Goal: Information Seeking & Learning: Find contact information

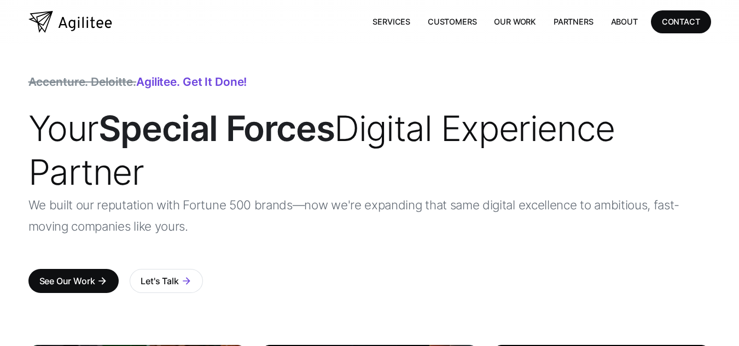
click at [374, 83] on div "Accenture. Deloitte. Agilitee. Get it done! Your Special Forces Digital Experie…" at bounding box center [369, 195] width 683 height 236
click at [401, 21] on link "Services" at bounding box center [391, 21] width 55 height 22
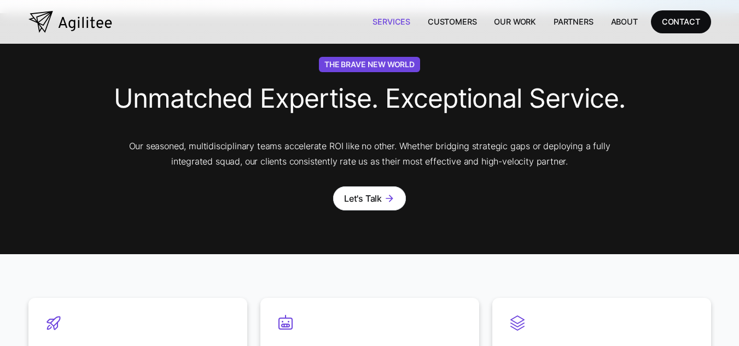
scroll to position [383, 0]
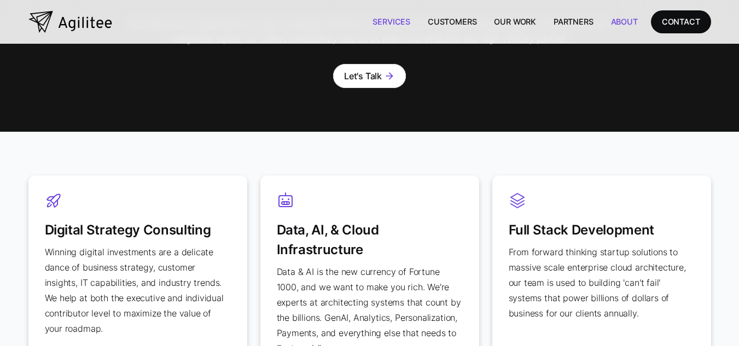
click at [628, 15] on link "About" at bounding box center [624, 21] width 44 height 22
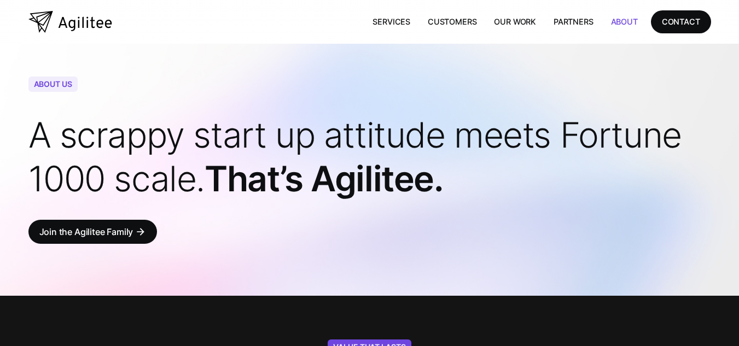
click at [514, 187] on h1 "A scrappy start up attitude meets Fortune 1000 scale. That’s Agilitee." at bounding box center [369, 157] width 683 height 88
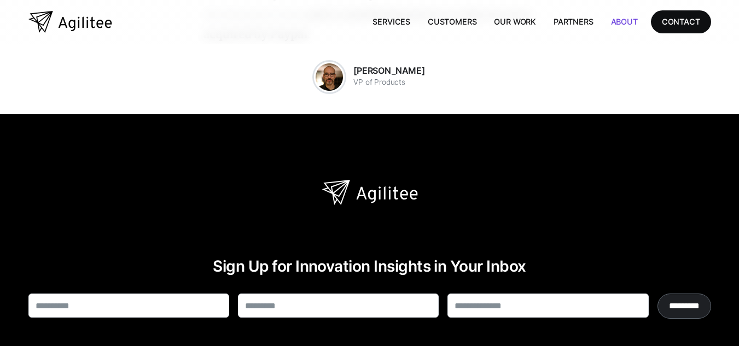
scroll to position [2024, 0]
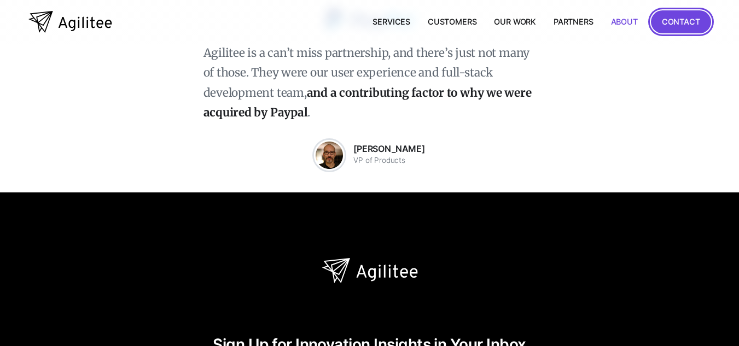
click at [653, 26] on link "CONTACT" at bounding box center [681, 21] width 60 height 22
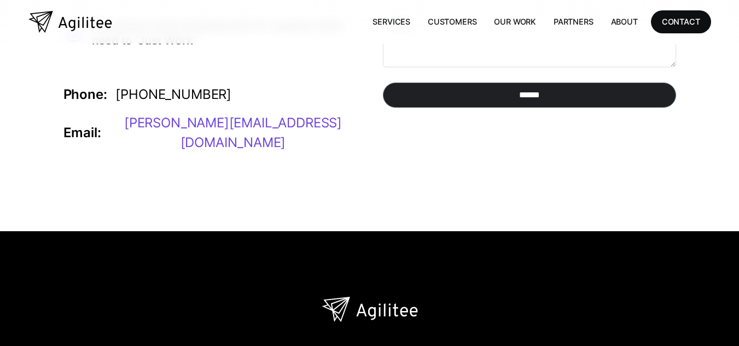
scroll to position [274, 0]
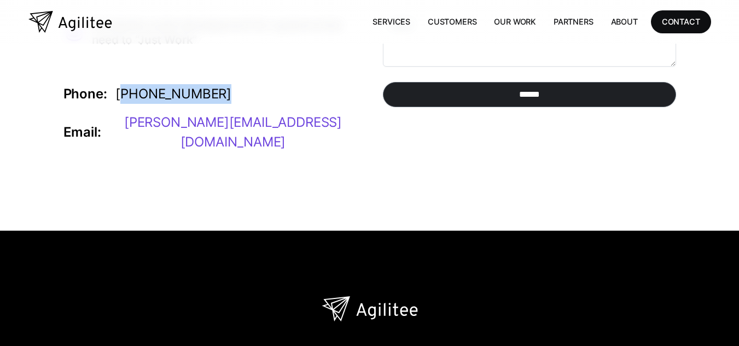
drag, startPoint x: 223, startPoint y: 90, endPoint x: 122, endPoint y: 91, distance: 100.7
click at [122, 91] on div "Phone: (855) 751-5469 Email: steve@agilitee.com" at bounding box center [209, 118] width 293 height 112
copy div "855) 751-5469"
drag, startPoint x: 188, startPoint y: 129, endPoint x: 179, endPoint y: 126, distance: 9.2
click at [179, 126] on div "steve@agilitee.com" at bounding box center [232, 132] width 247 height 39
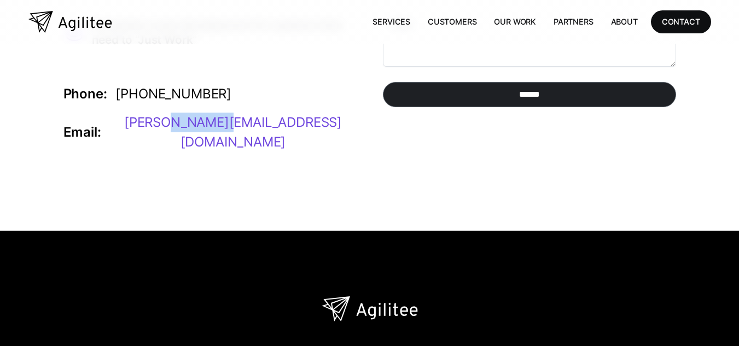
click at [179, 126] on div "steve@agilitee.com" at bounding box center [232, 132] width 247 height 39
click at [134, 127] on div "steve@agilitee.com" at bounding box center [232, 132] width 247 height 39
drag, startPoint x: 134, startPoint y: 127, endPoint x: 203, endPoint y: 128, distance: 69.5
click at [203, 128] on div "steve@agilitee.com" at bounding box center [232, 132] width 247 height 39
copy div "steve@agilitee.com"
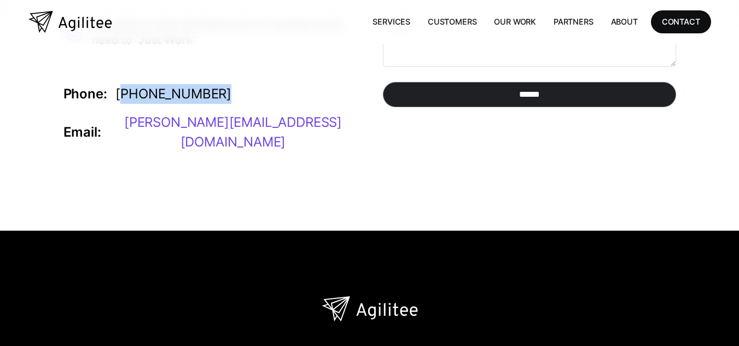
drag, startPoint x: 172, startPoint y: 97, endPoint x: 120, endPoint y: 96, distance: 52.0
click at [120, 96] on div "Phone: (855) 751-5469 Email: steve@agilitee.com" at bounding box center [209, 118] width 293 height 112
copy div "855) 751-5469"
